Goal: Complete application form

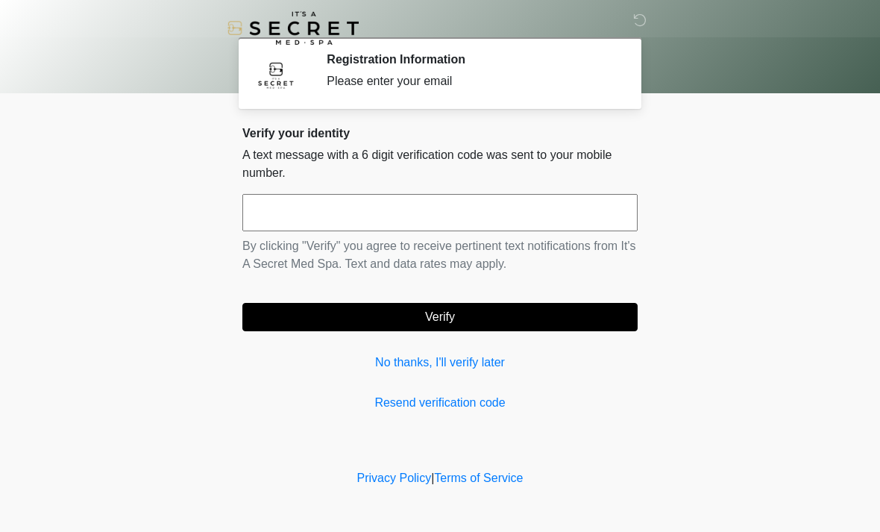
click at [448, 219] on input "text" at bounding box center [439, 212] width 395 height 37
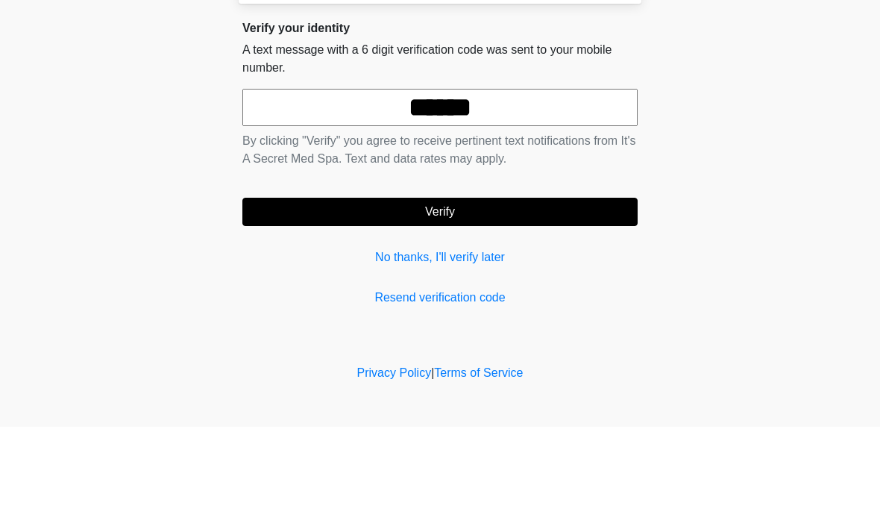
type input "******"
click at [514, 195] on form "****** By clicking "Verify" you agree to receive pertinent text notifications f…" at bounding box center [439, 262] width 395 height 137
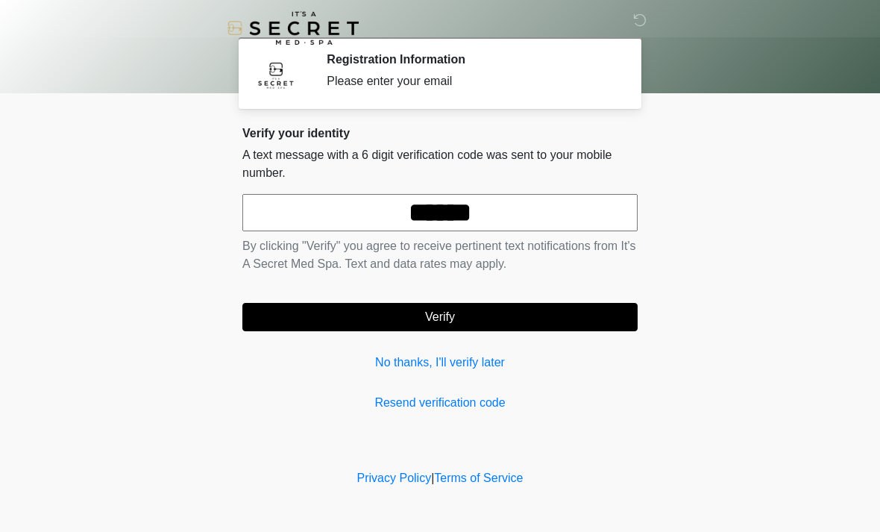
click at [481, 327] on button "Verify" at bounding box center [439, 317] width 395 height 28
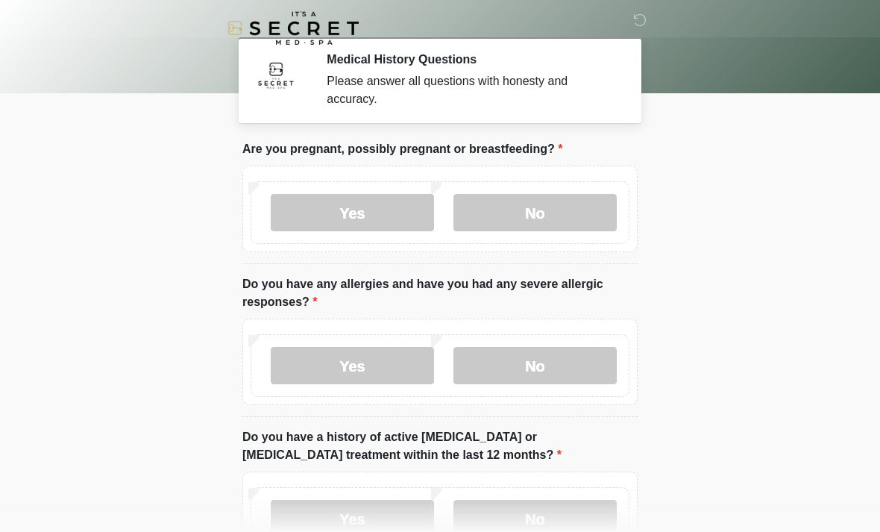
click at [550, 212] on label "No" at bounding box center [534, 212] width 163 height 37
click at [569, 359] on label "No" at bounding box center [534, 365] width 163 height 37
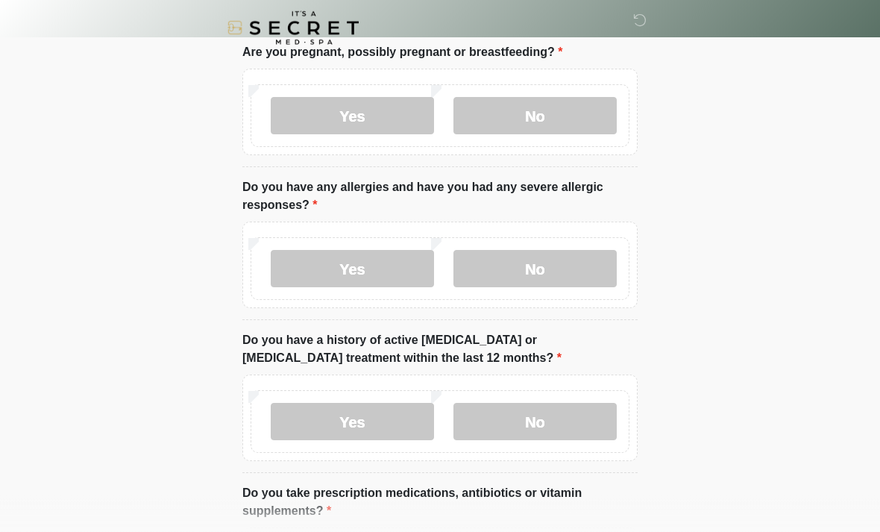
scroll to position [101, 0]
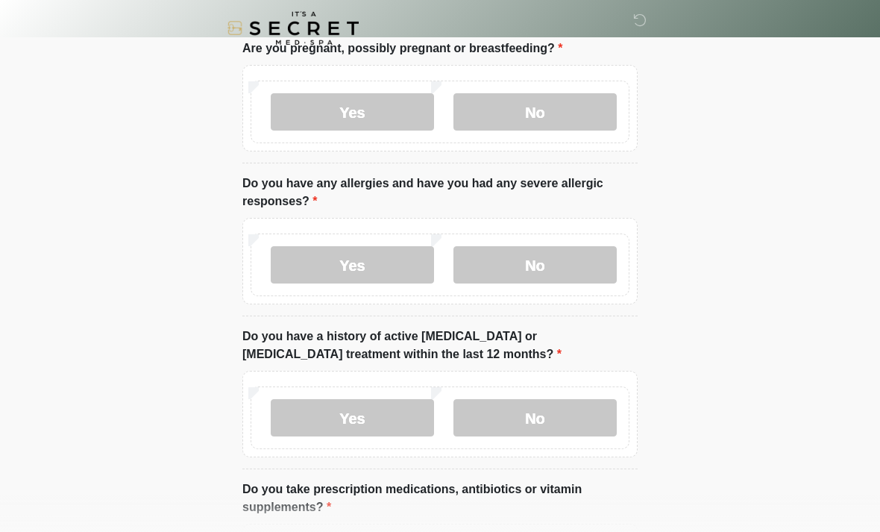
click at [597, 425] on label "No" at bounding box center [534, 417] width 163 height 37
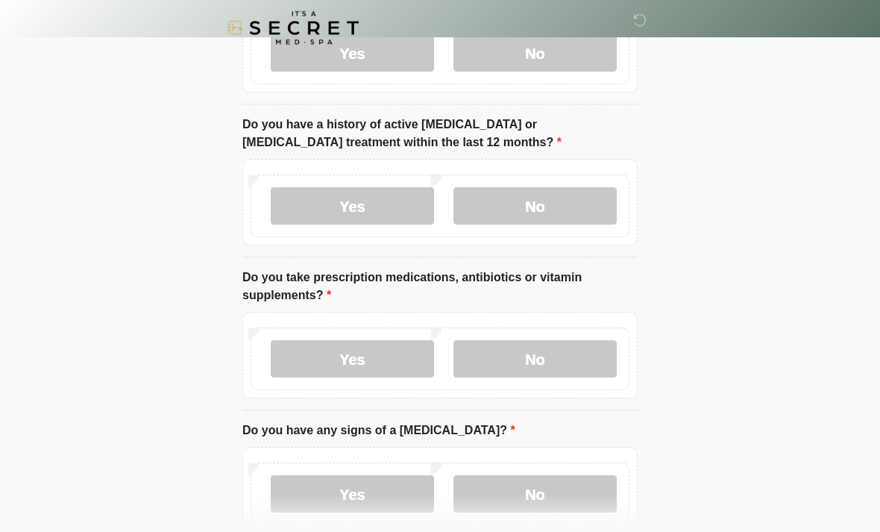
scroll to position [343, 0]
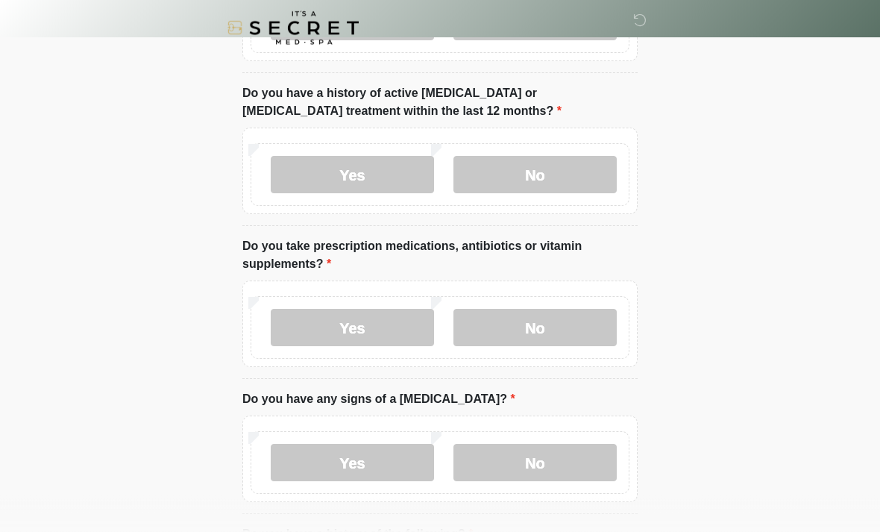
click at [573, 322] on label "No" at bounding box center [534, 328] width 163 height 37
click at [398, 344] on label "Yes" at bounding box center [352, 327] width 163 height 37
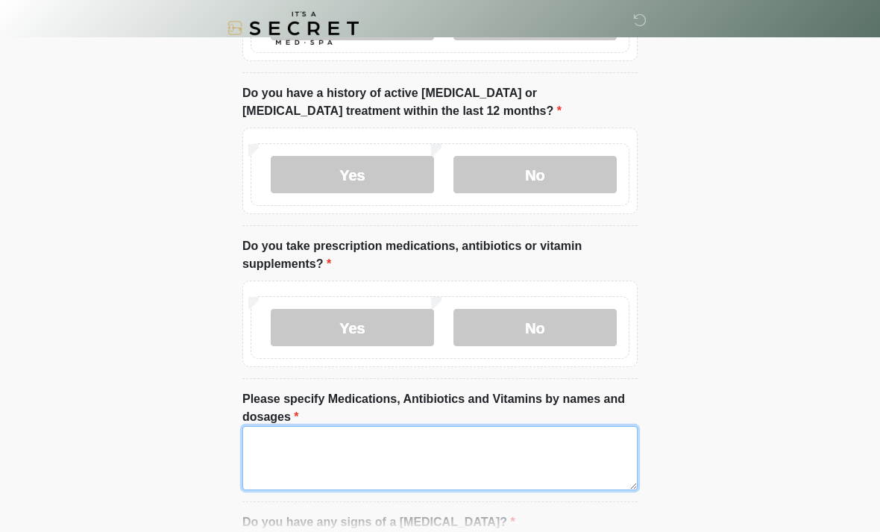
click at [450, 463] on textarea "Please specify Medications, Antibiotics and Vitamins by names and dosages" at bounding box center [439, 458] width 395 height 64
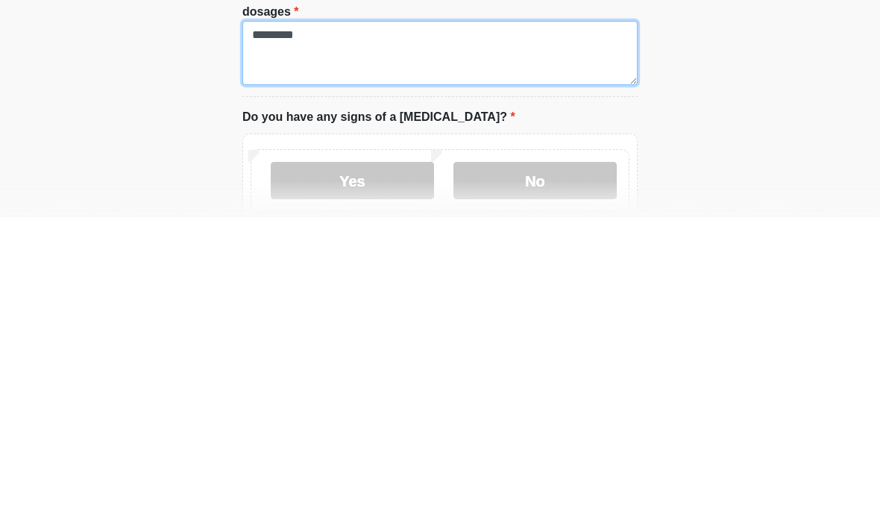
scroll to position [436, 0]
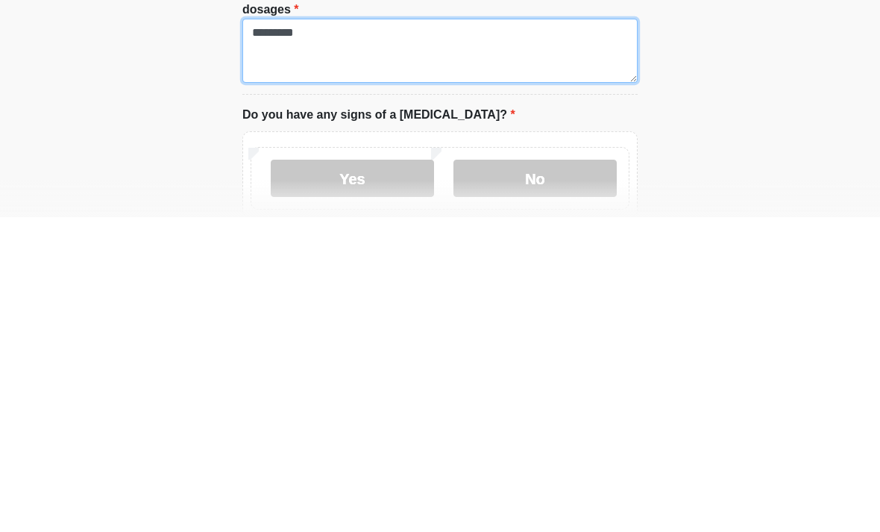
type textarea "*********"
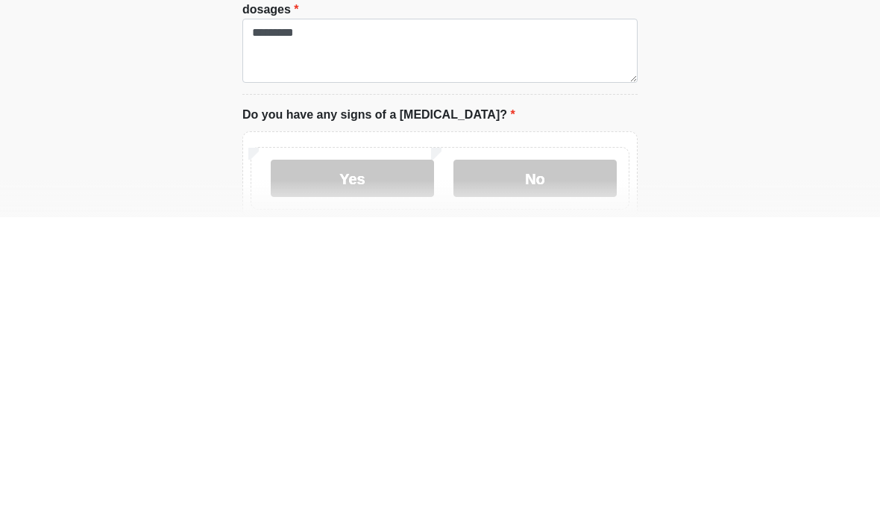
click at [563, 474] on label "No" at bounding box center [534, 492] width 163 height 37
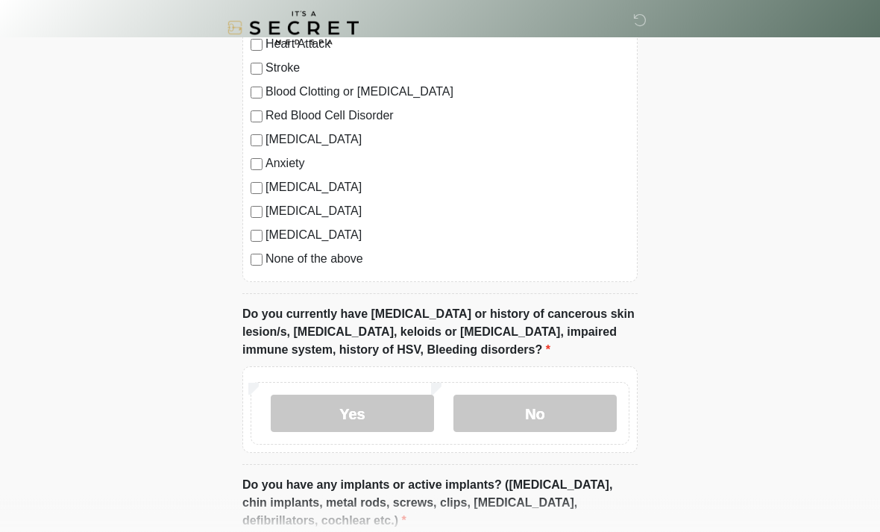
scroll to position [1055, 0]
click at [563, 424] on label "No" at bounding box center [534, 413] width 163 height 37
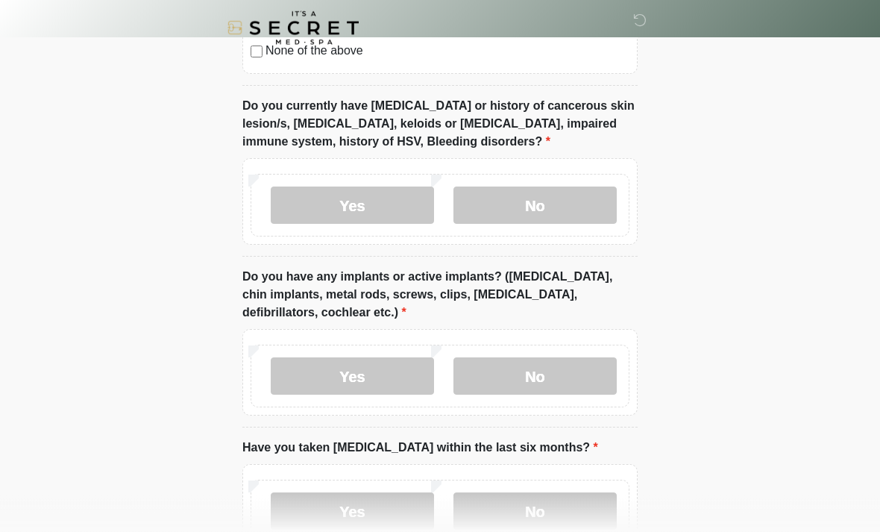
scroll to position [1262, 0]
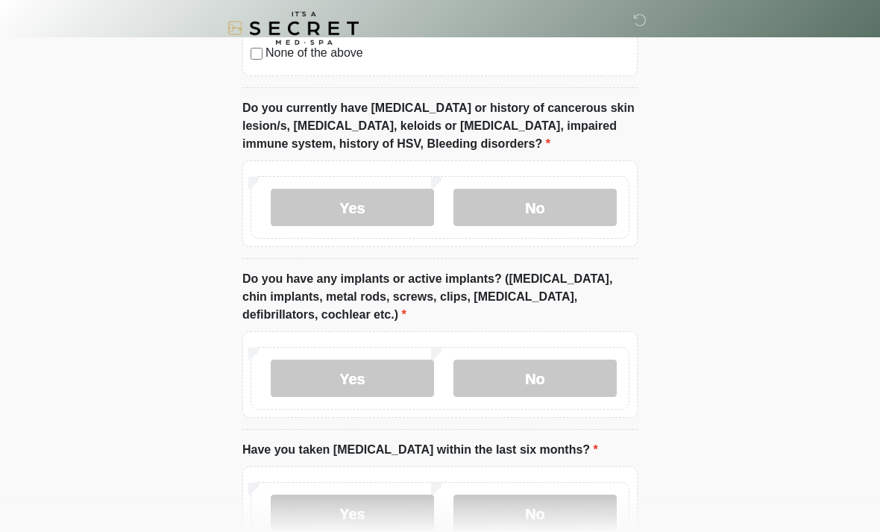
click at [564, 367] on label "No" at bounding box center [534, 378] width 163 height 37
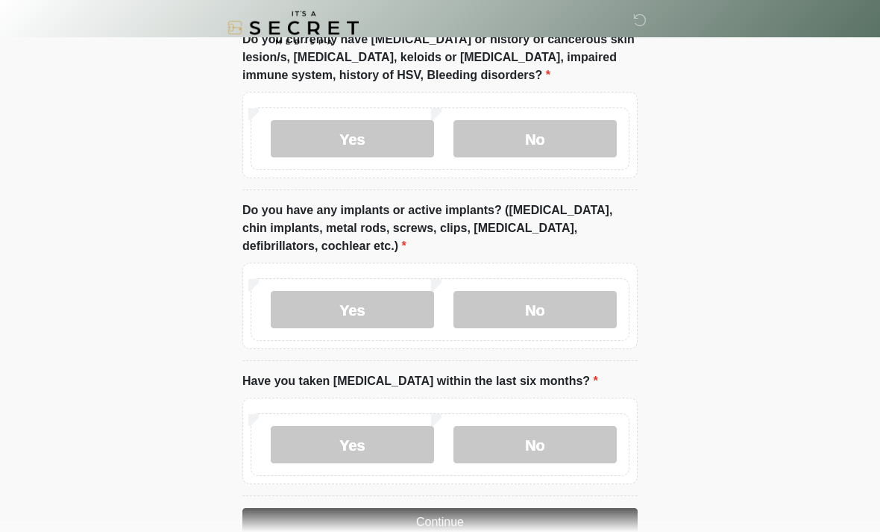
scroll to position [1364, 0]
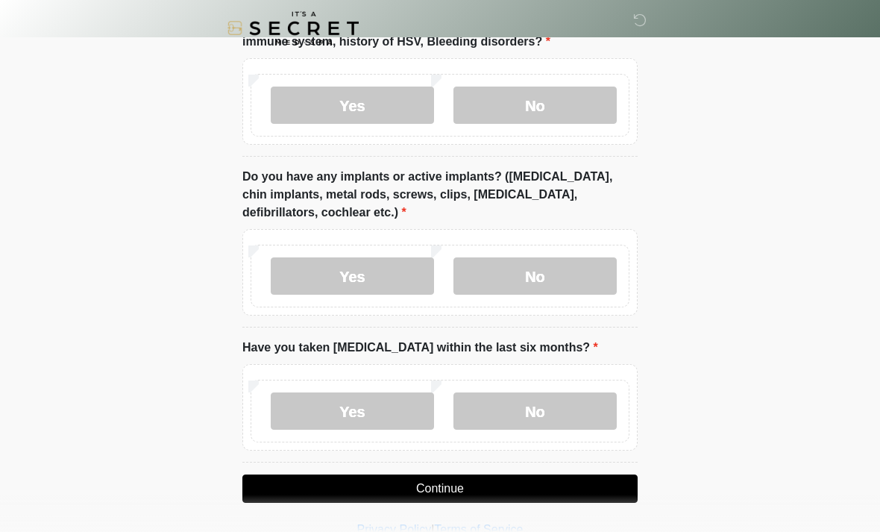
click at [585, 413] on label "No" at bounding box center [534, 410] width 163 height 37
click at [527, 488] on button "Continue" at bounding box center [439, 488] width 395 height 28
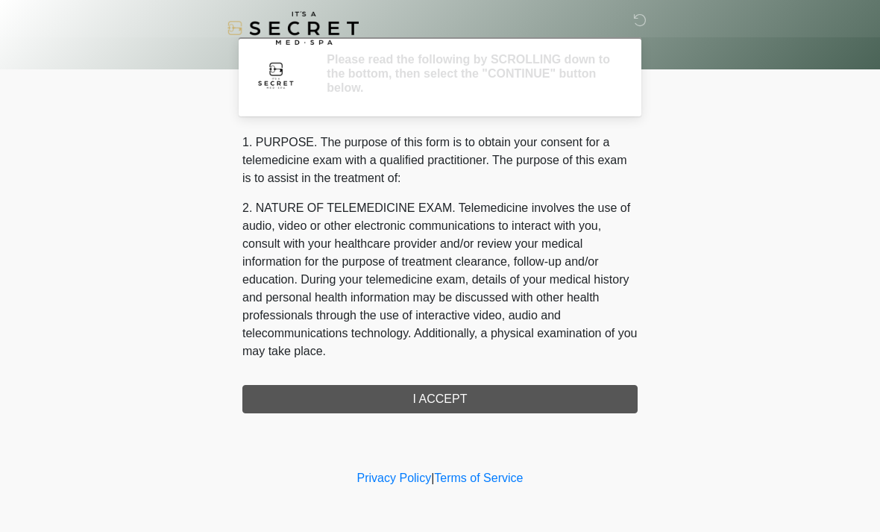
scroll to position [0, 0]
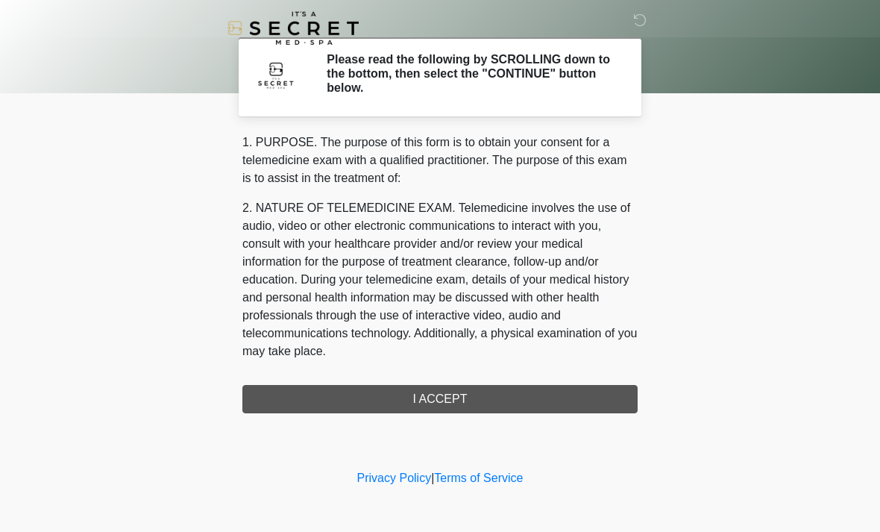
click at [387, 398] on div "1. PURPOSE. The purpose of this form is to obtain your consent for a telemedici…" at bounding box center [439, 274] width 395 height 280
click at [445, 392] on div "1. PURPOSE. The purpose of this form is to obtain your consent for a telemedici…" at bounding box center [439, 274] width 395 height 280
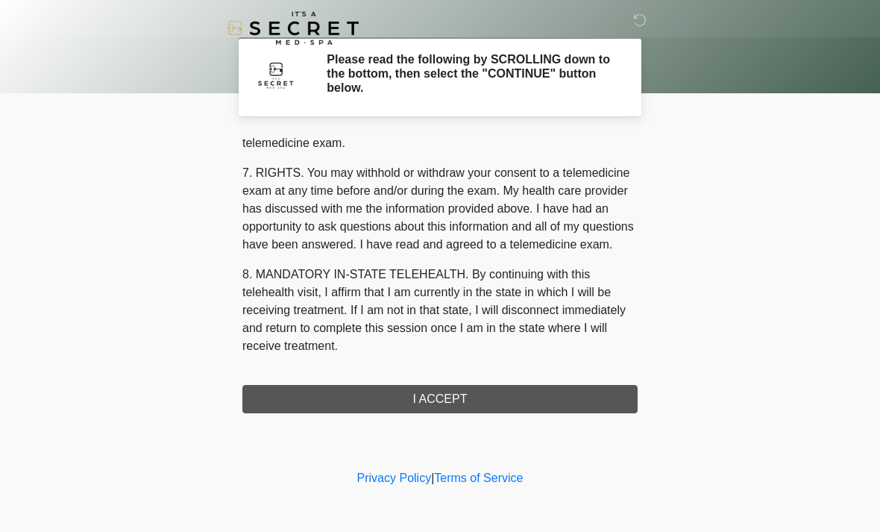
scroll to position [632, 0]
click at [413, 406] on button "I ACCEPT" at bounding box center [439, 399] width 395 height 28
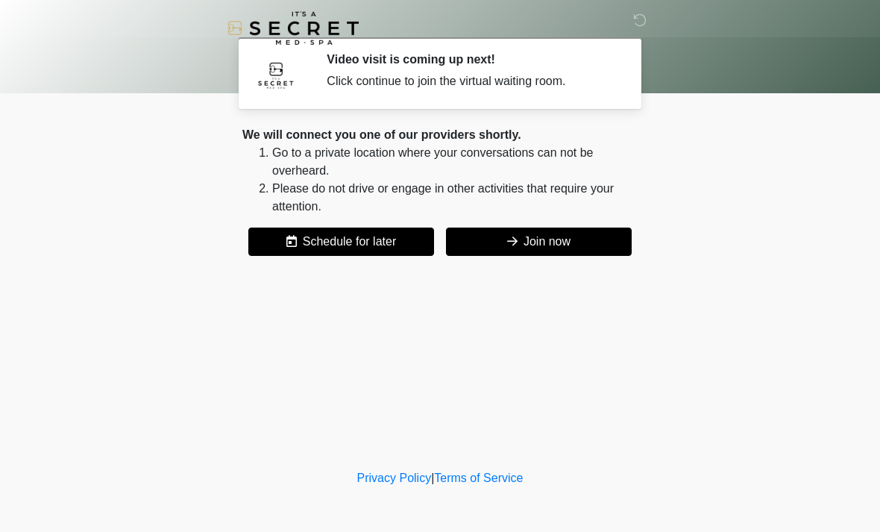
click at [532, 245] on button "Join now" at bounding box center [539, 241] width 186 height 28
